Goal: Understand process/instructions: Learn how to perform a task or action

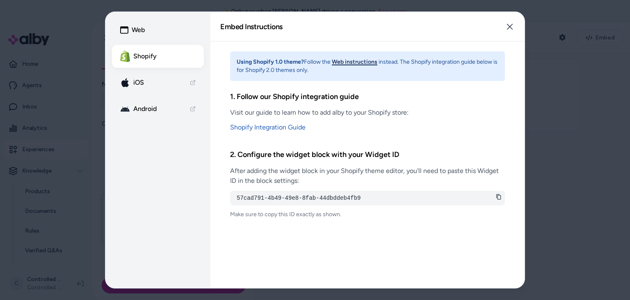
click at [356, 61] on button "Web instructions" at bounding box center [355, 62] width 46 height 8
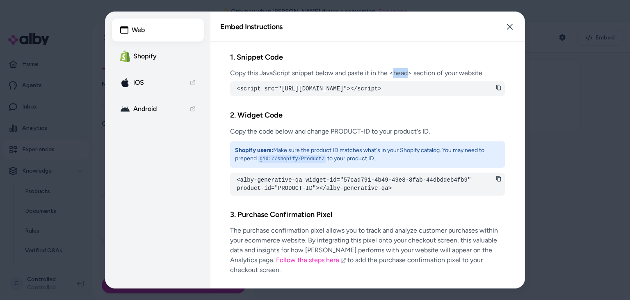
drag, startPoint x: 394, startPoint y: 75, endPoint x: 407, endPoint y: 73, distance: 12.9
click at [407, 73] on p "Copy this JavaScript snippet below and paste it in the <head> section of your w…" at bounding box center [367, 73] width 275 height 10
click at [400, 76] on p "Copy this JavaScript snippet below and paste it in the <head> section of your w…" at bounding box center [367, 73] width 275 height 10
drag, startPoint x: 390, startPoint y: 74, endPoint x: 413, endPoint y: 71, distance: 23.1
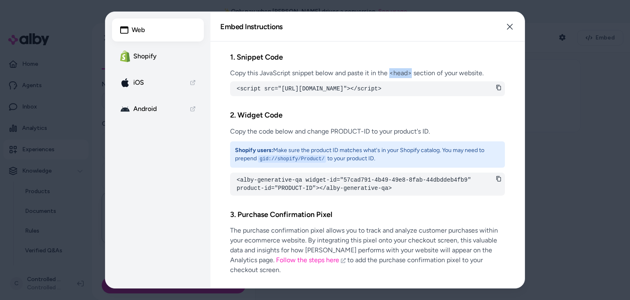
click at [413, 71] on p "Copy this JavaScript snippet below and paste it in the <head> section of your w…" at bounding box center [367, 73] width 275 height 10
drag, startPoint x: 484, startPoint y: 72, endPoint x: 391, endPoint y: 76, distance: 93.2
click at [391, 76] on p "Copy this JavaScript snippet below and paste it in the <head> section of your w…" at bounding box center [367, 73] width 275 height 10
drag, startPoint x: 232, startPoint y: 74, endPoint x: 359, endPoint y: 71, distance: 127.6
click at [359, 71] on p "Copy this JavaScript snippet below and paste it in the <head> section of your w…" at bounding box center [367, 73] width 275 height 10
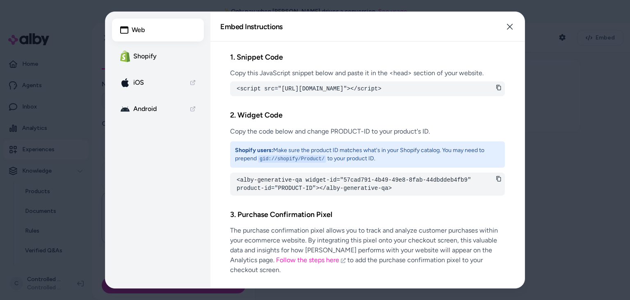
click at [376, 73] on p "Copy this JavaScript snippet below and paste it in the <head> section of your w…" at bounding box center [367, 73] width 275 height 10
drag, startPoint x: 390, startPoint y: 71, endPoint x: 487, endPoint y: 72, distance: 97.3
click at [487, 72] on p "Copy this JavaScript snippet below and paste it in the <head> section of your w…" at bounding box center [367, 73] width 275 height 10
click at [428, 121] on h2 "2. Widget Code" at bounding box center [367, 115] width 275 height 12
click at [400, 73] on p "Copy this JavaScript snippet below and paste it in the <head> section of your w…" at bounding box center [367, 73] width 275 height 10
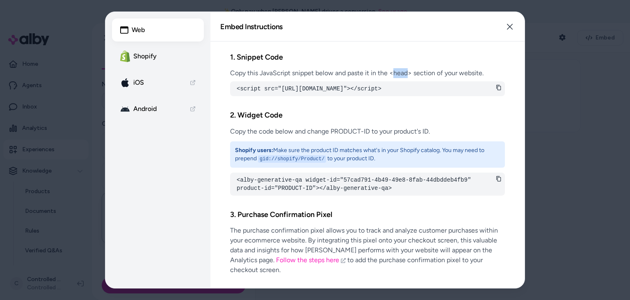
click at [400, 73] on p "Copy this JavaScript snippet below and paste it in the <head> section of your w…" at bounding box center [367, 73] width 275 height 10
click at [392, 120] on h2 "2. Widget Code" at bounding box center [367, 115] width 275 height 12
click at [399, 72] on p "Copy this JavaScript snippet below and paste it in the <head> section of your w…" at bounding box center [367, 73] width 275 height 10
click at [515, 27] on button "Close" at bounding box center [510, 26] width 16 height 16
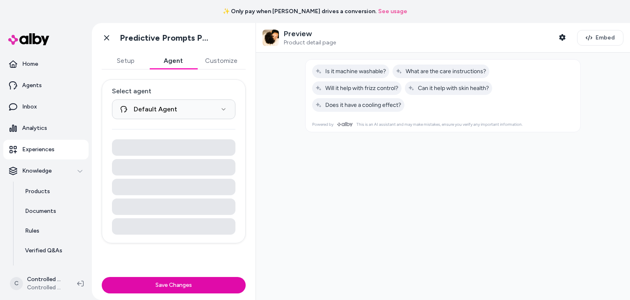
click at [178, 66] on button "Agent" at bounding box center [173, 61] width 48 height 16
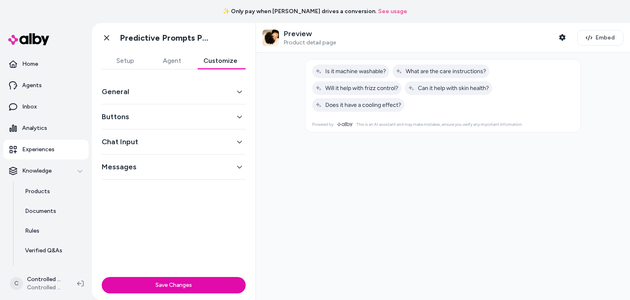
click at [220, 58] on button "Customize" at bounding box center [220, 61] width 50 height 16
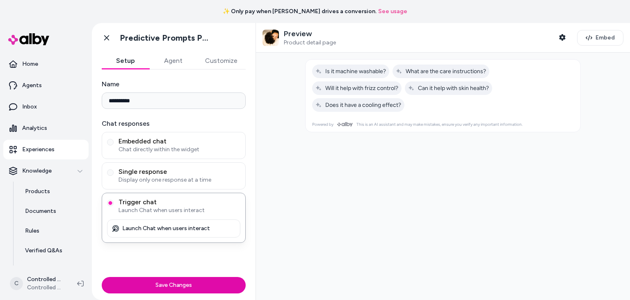
click at [126, 61] on button "Setup" at bounding box center [126, 61] width 48 height 16
